Goal: Entertainment & Leisure: Consume media (video, audio)

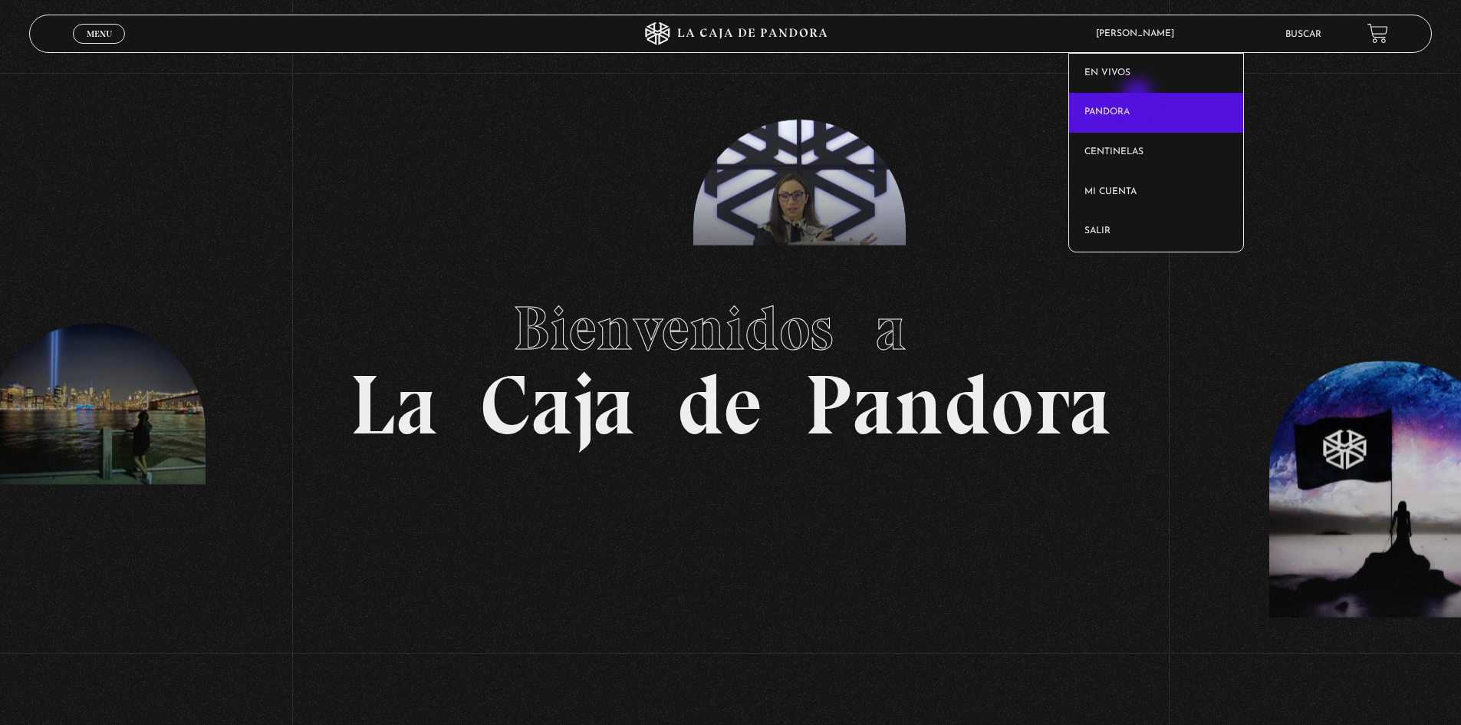
click at [1139, 96] on link "Pandora" at bounding box center [1156, 113] width 174 height 40
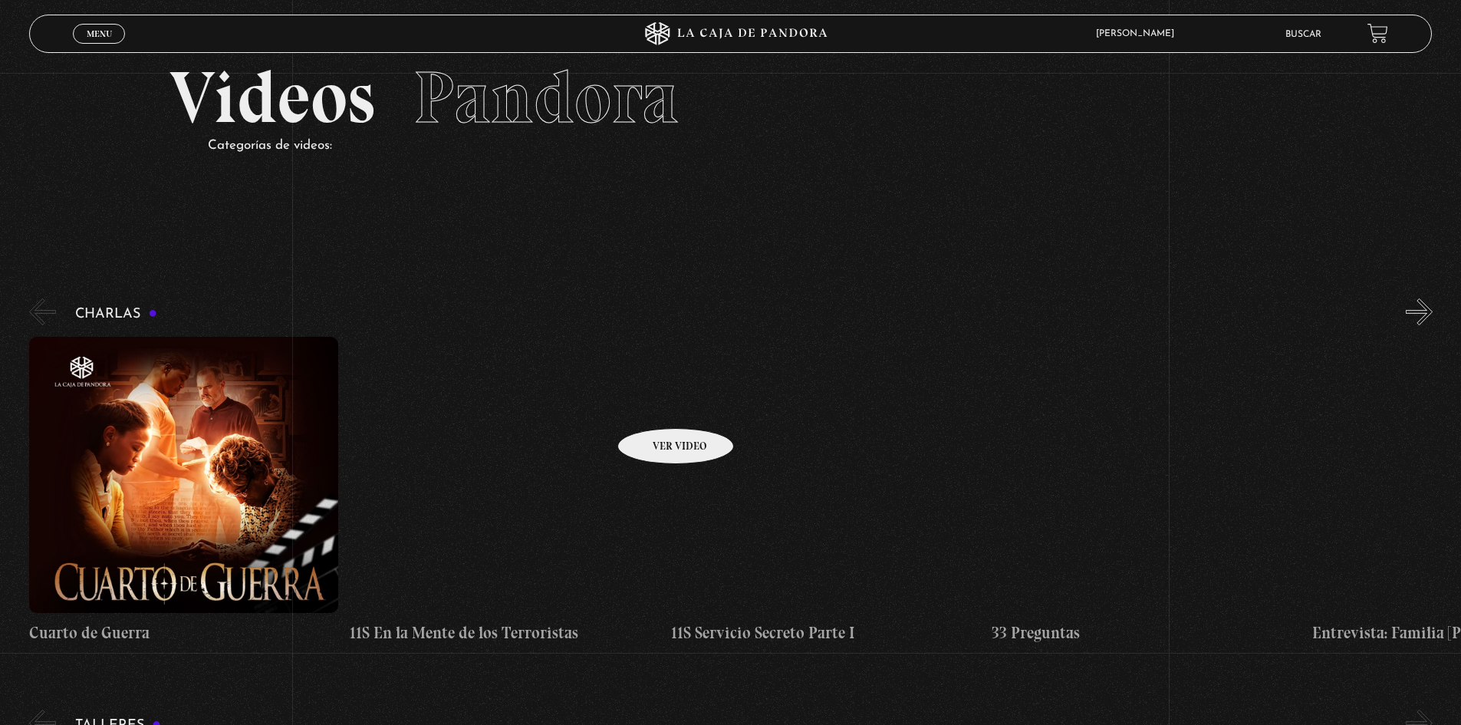
scroll to position [77, 0]
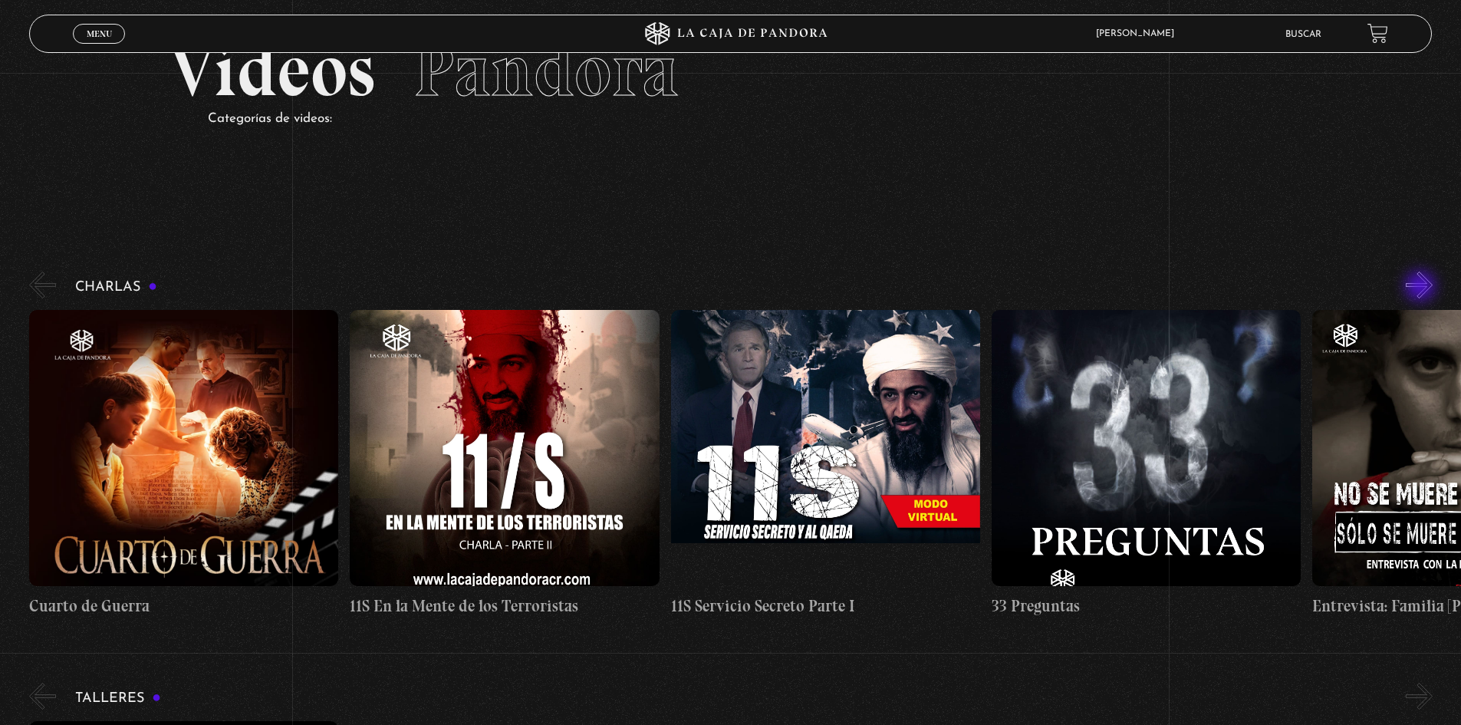
click at [1422, 288] on button "»" at bounding box center [1418, 284] width 27 height 27
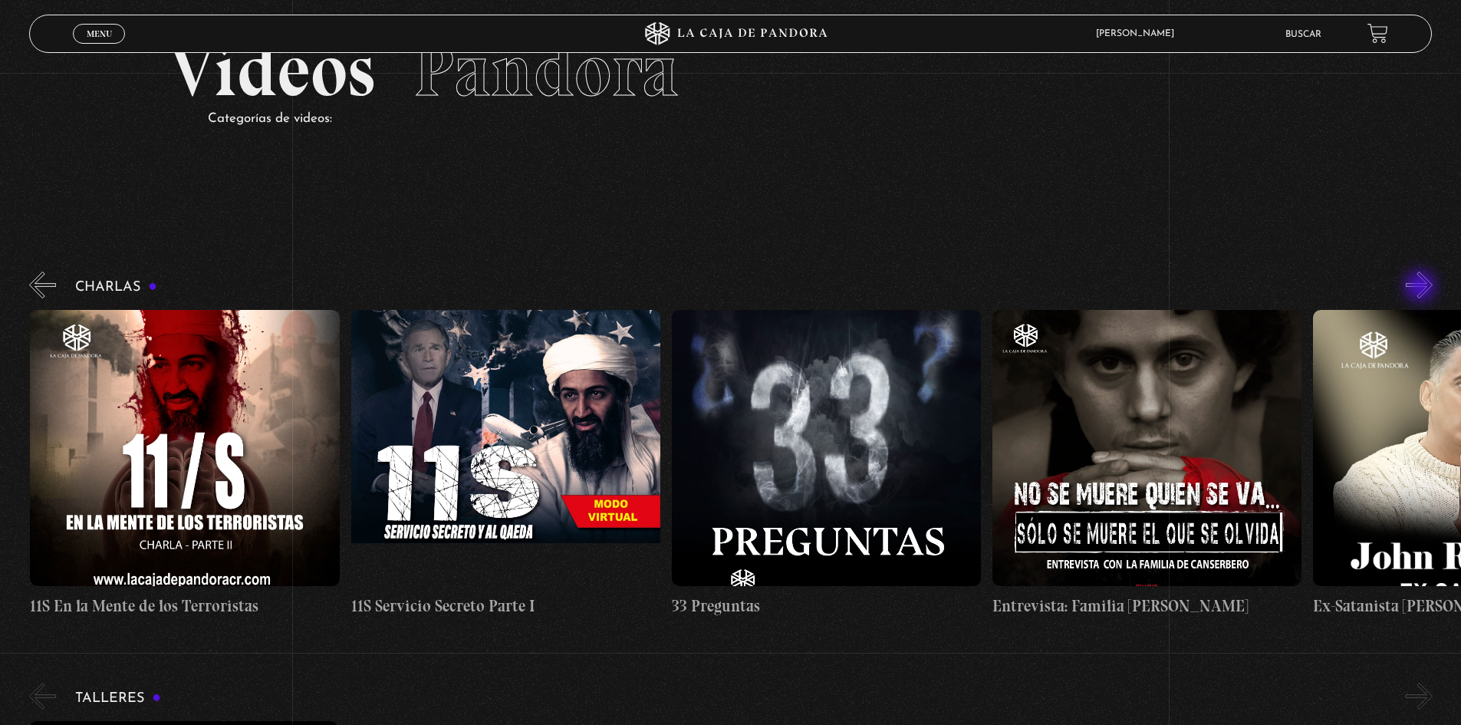
scroll to position [0, 320]
click at [1422, 288] on button "»" at bounding box center [1418, 284] width 27 height 27
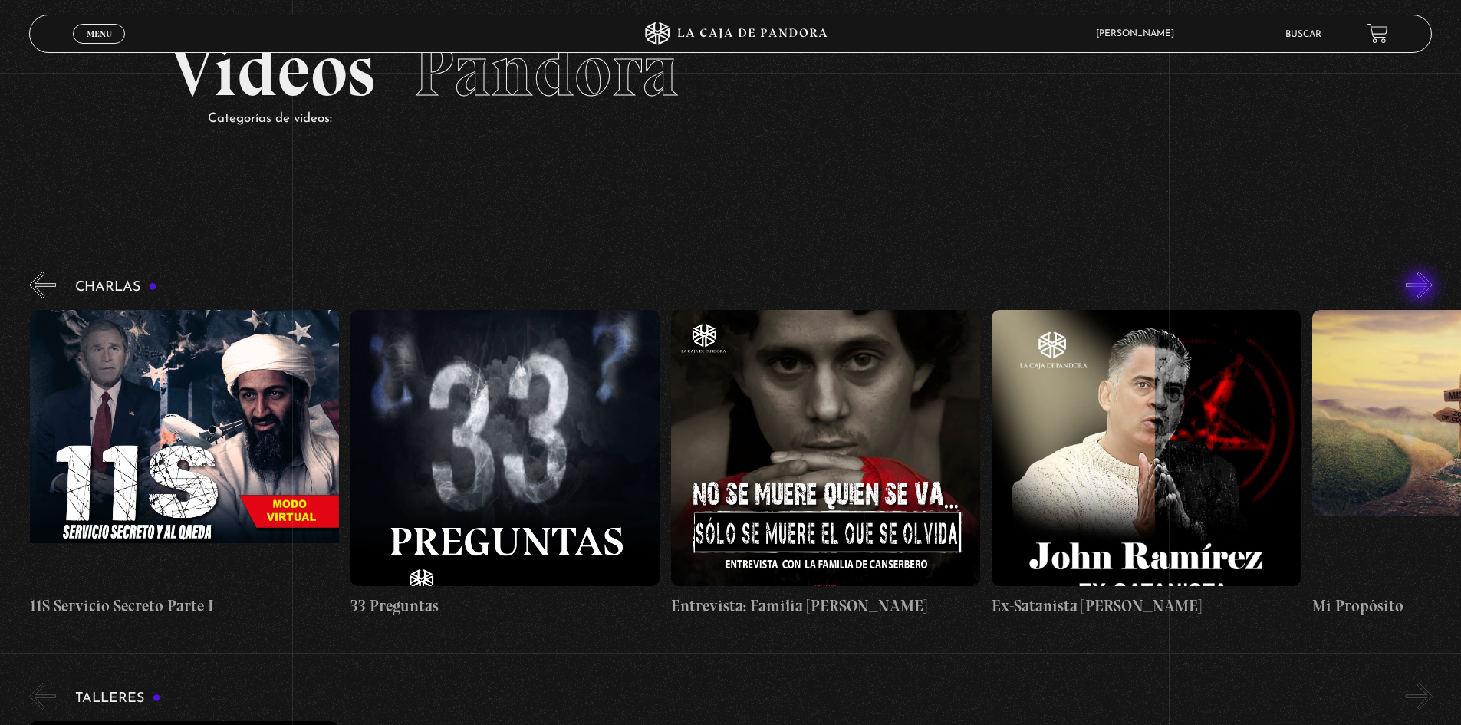
click at [1422, 288] on button "»" at bounding box center [1418, 284] width 27 height 27
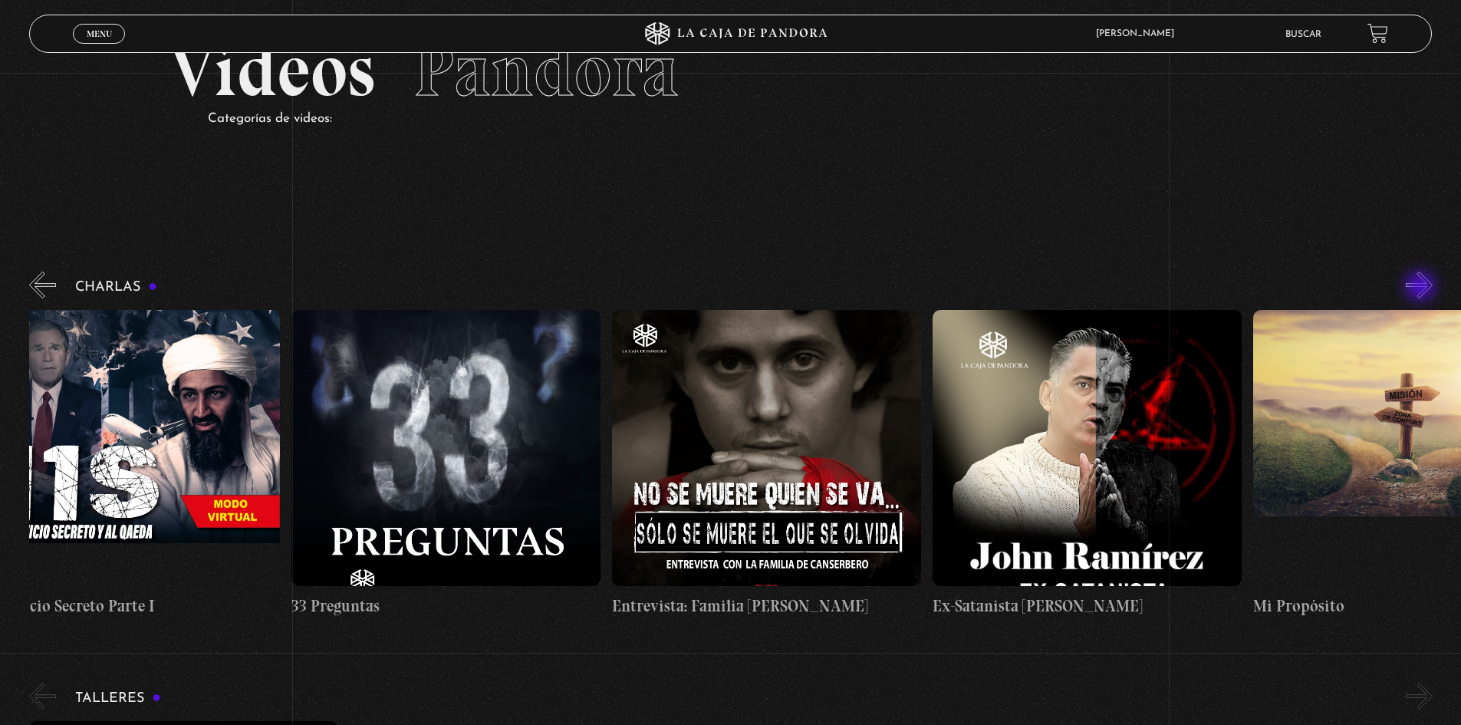
scroll to position [0, 802]
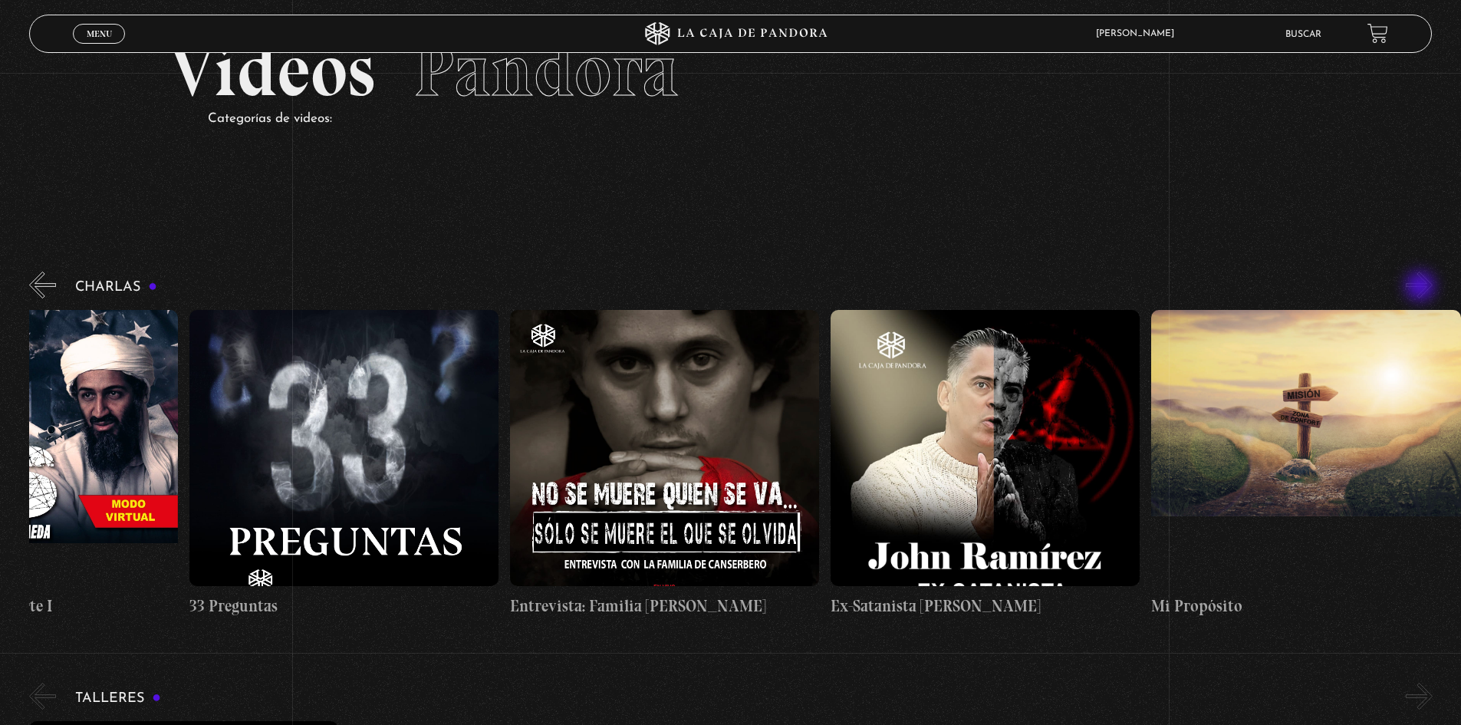
click at [1422, 288] on button "»" at bounding box center [1418, 284] width 27 height 27
click at [55, 278] on button "«" at bounding box center [42, 284] width 27 height 27
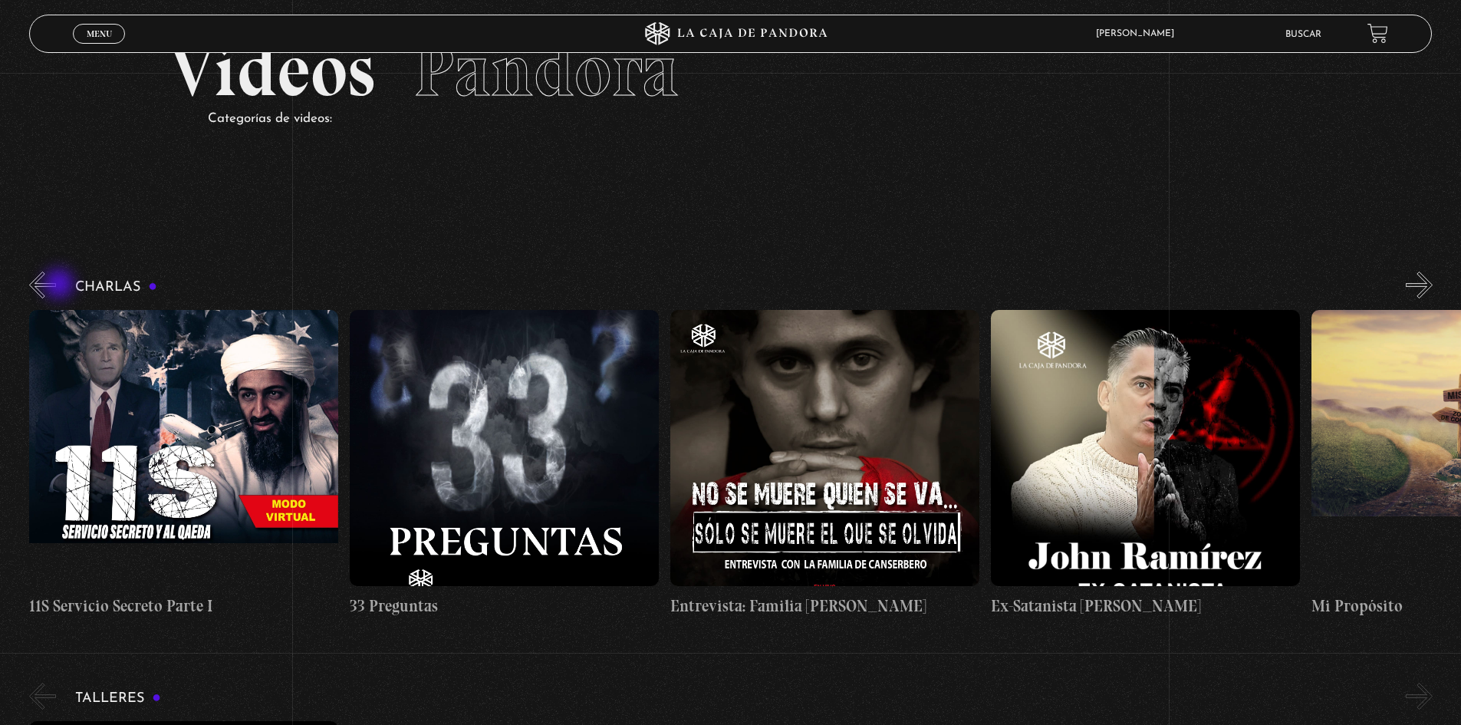
scroll to position [0, 641]
click at [164, 402] on figure at bounding box center [184, 448] width 309 height 276
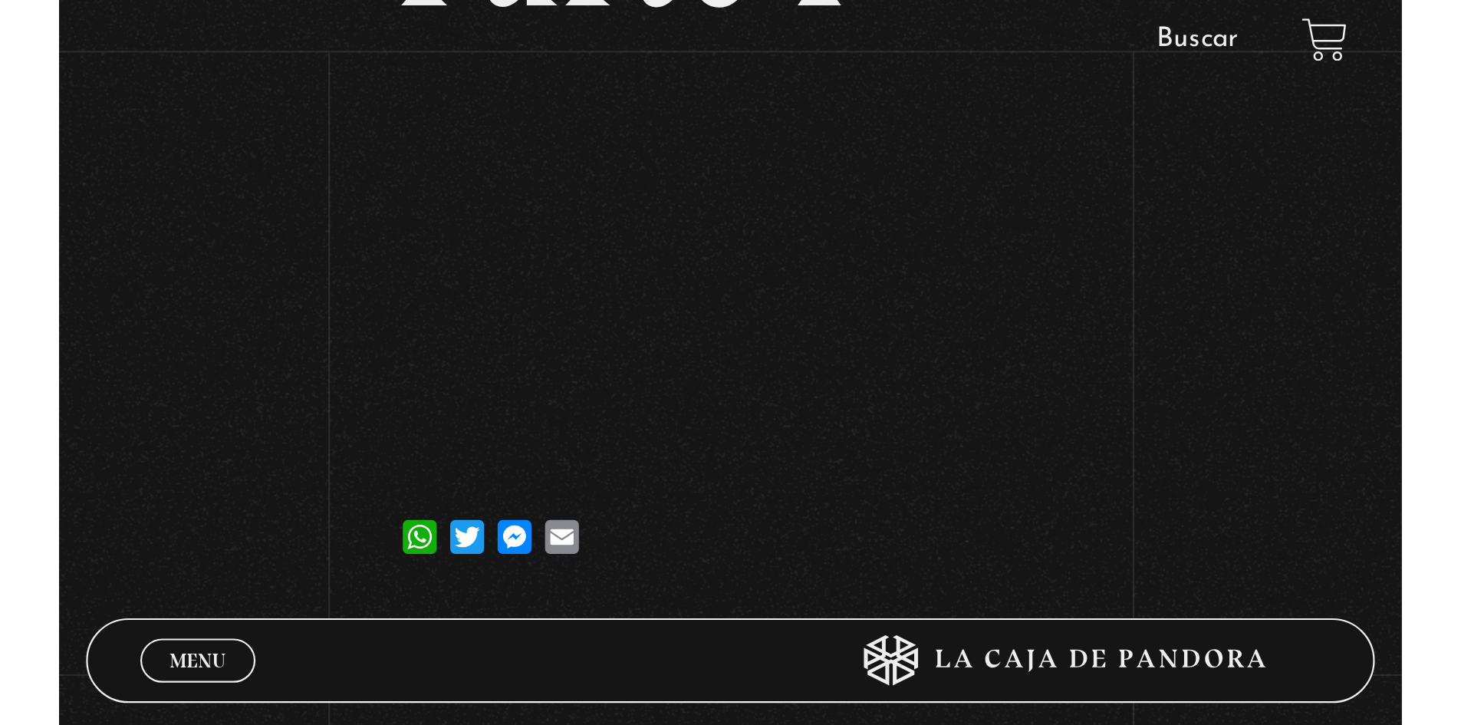
scroll to position [314, 0]
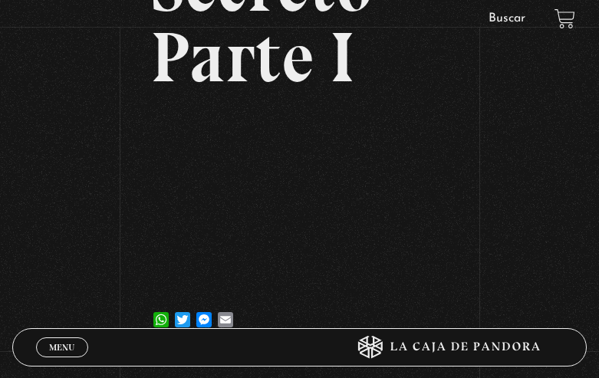
click at [97, 133] on div "Volver 24 septiembre, 2023 11S Servicio Secreto Parte I WhatsApp Twitter Messen…" at bounding box center [299, 38] width 599 height 631
click at [542, 159] on div "Volver 24 septiembre, 2023 11S Servicio Secreto Parte I WhatsApp Twitter Messen…" at bounding box center [299, 38] width 599 height 631
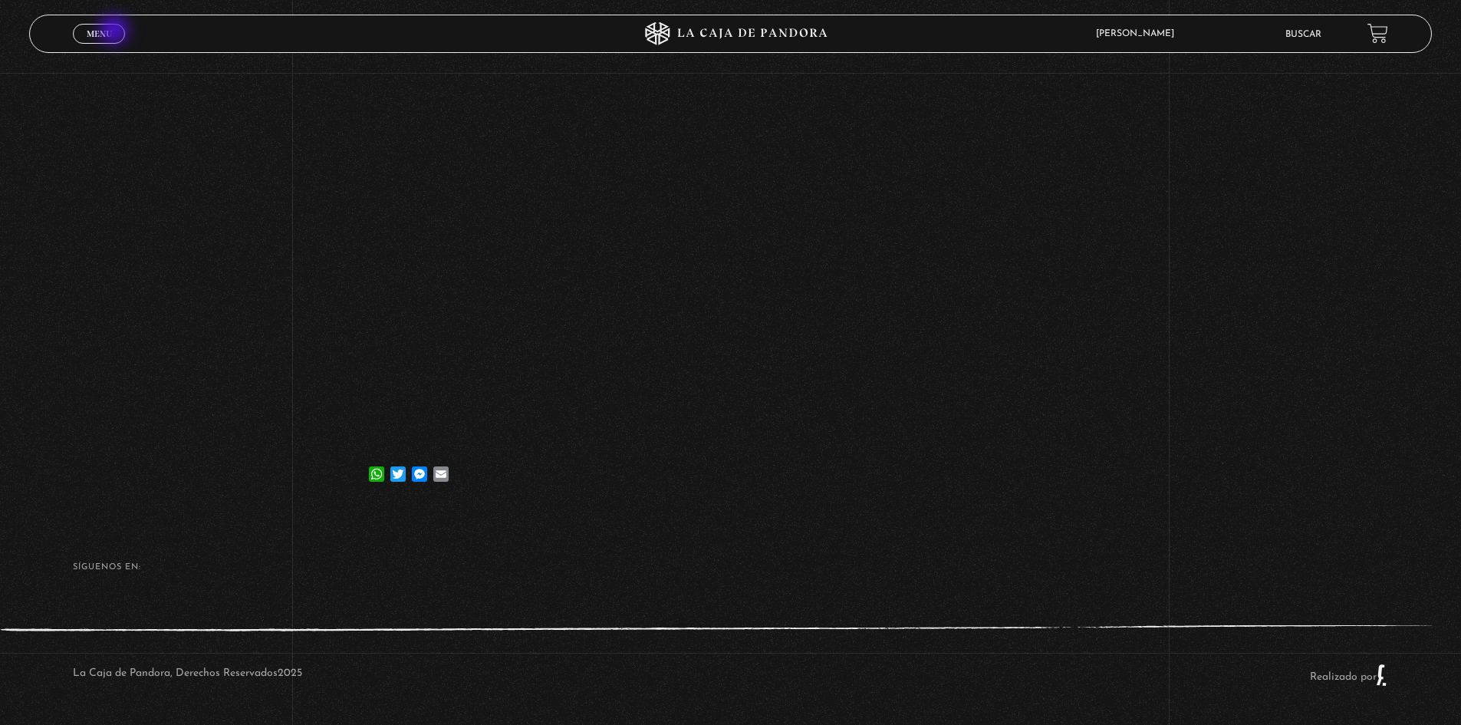
click at [114, 31] on link "Menu Cerrar" at bounding box center [99, 34] width 52 height 20
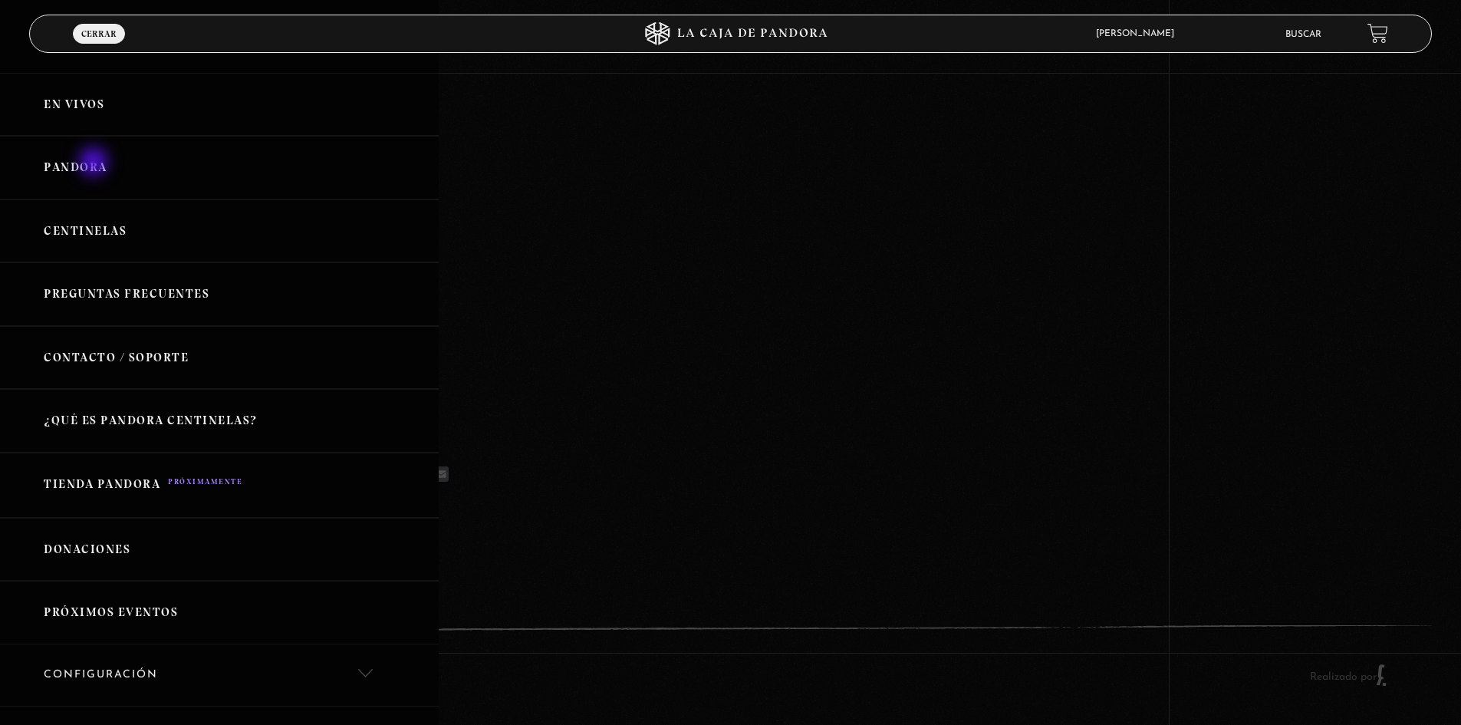
click at [95, 163] on link "Pandora" at bounding box center [219, 168] width 439 height 64
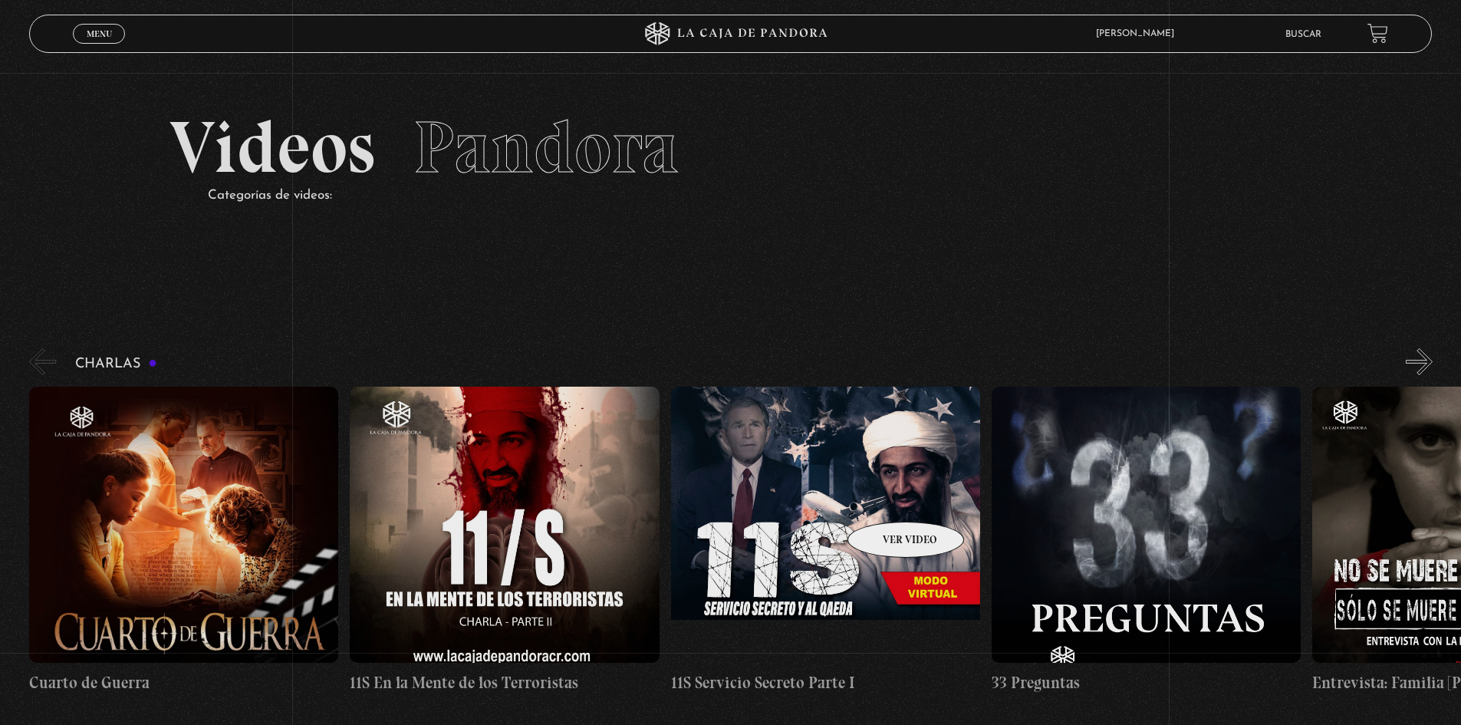
click at [882, 499] on figure at bounding box center [825, 524] width 309 height 276
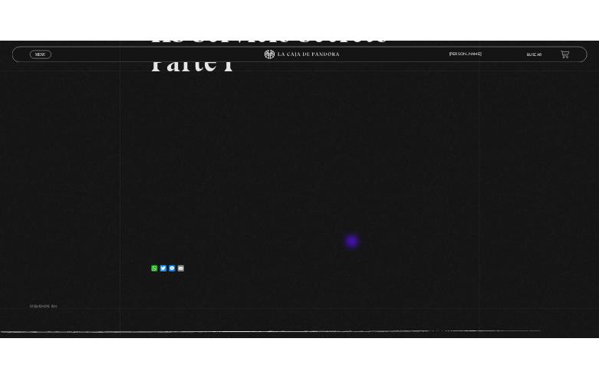
scroll to position [230, 0]
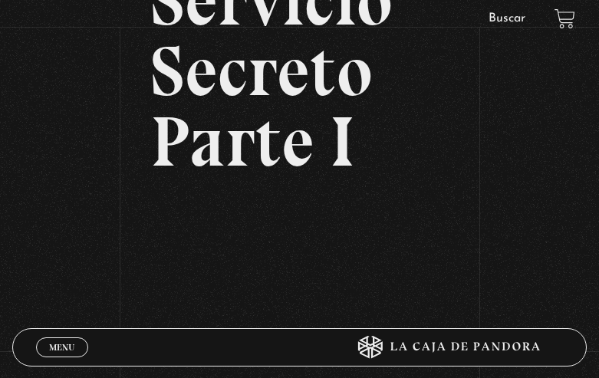
click at [288, 189] on article "[DATE] 11S Servicio Secreto Parte I WhatsApp Twitter Messenger Email" at bounding box center [299, 135] width 299 height 578
